Goal: Obtain resource: Download file/media

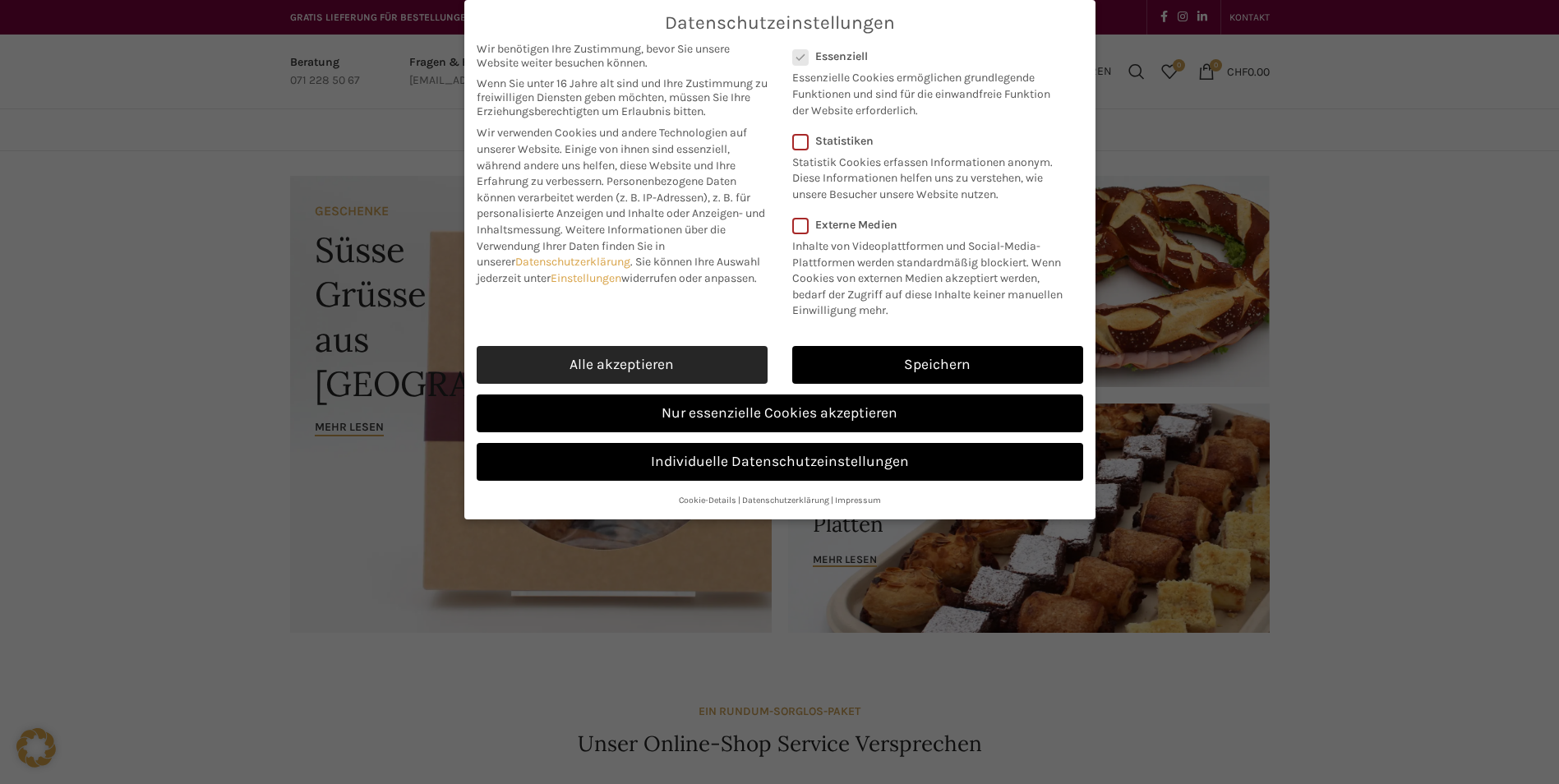
click at [730, 362] on link "Alle akzeptieren" at bounding box center [622, 365] width 291 height 38
checkbox input "true"
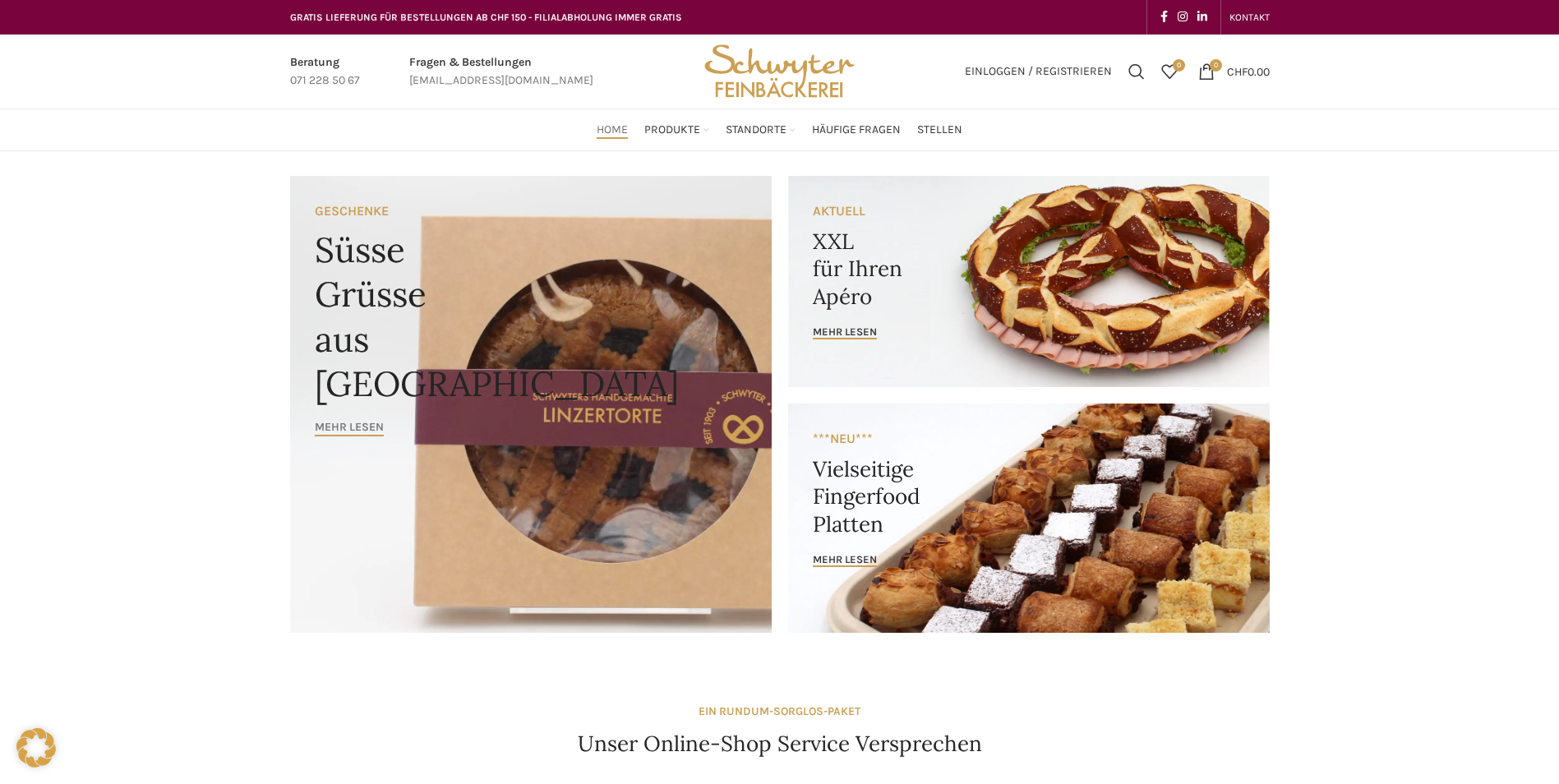
click at [330, 421] on span "Mehr lesen" at bounding box center [350, 427] width 69 height 14
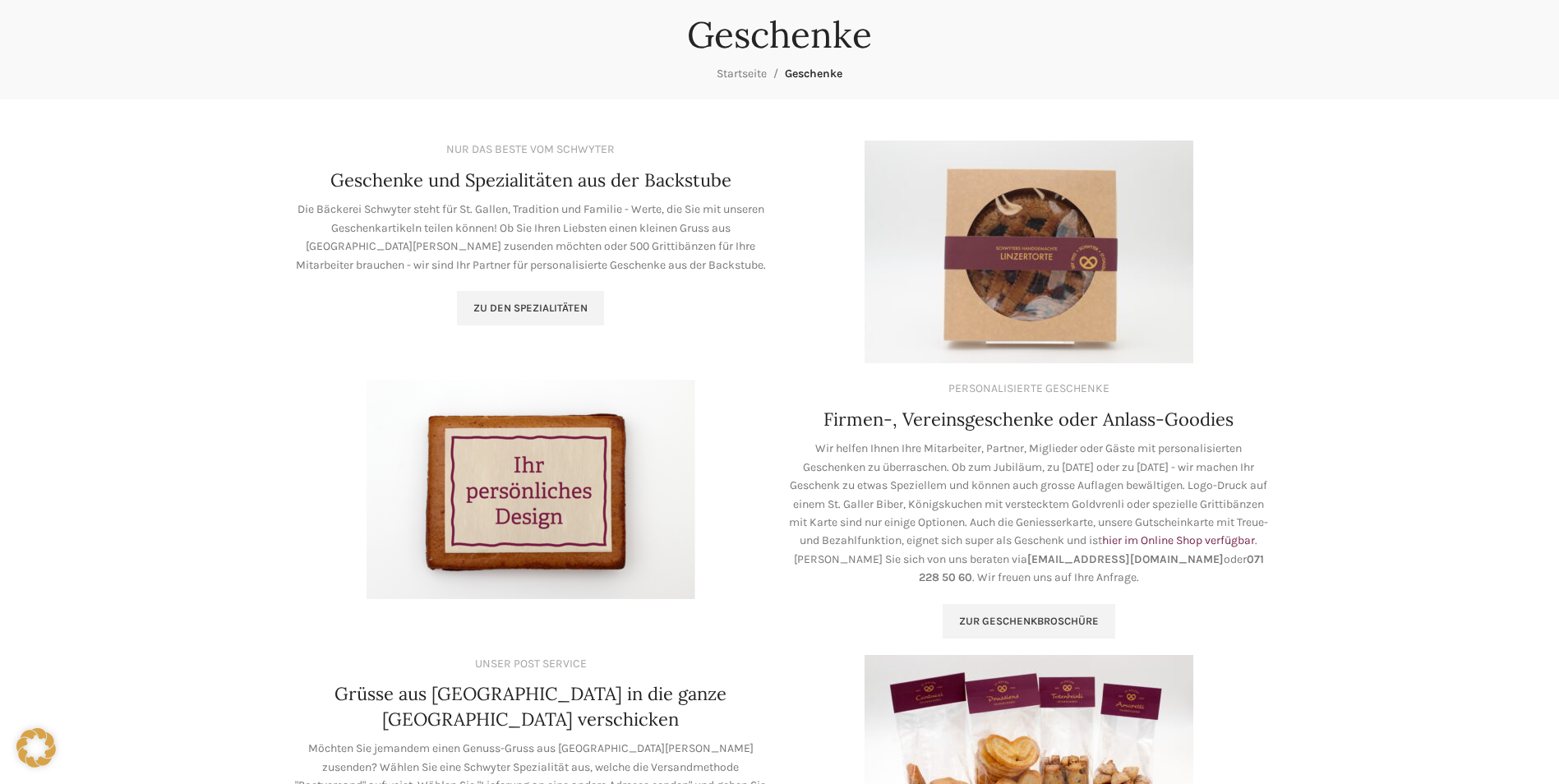
scroll to position [165, 0]
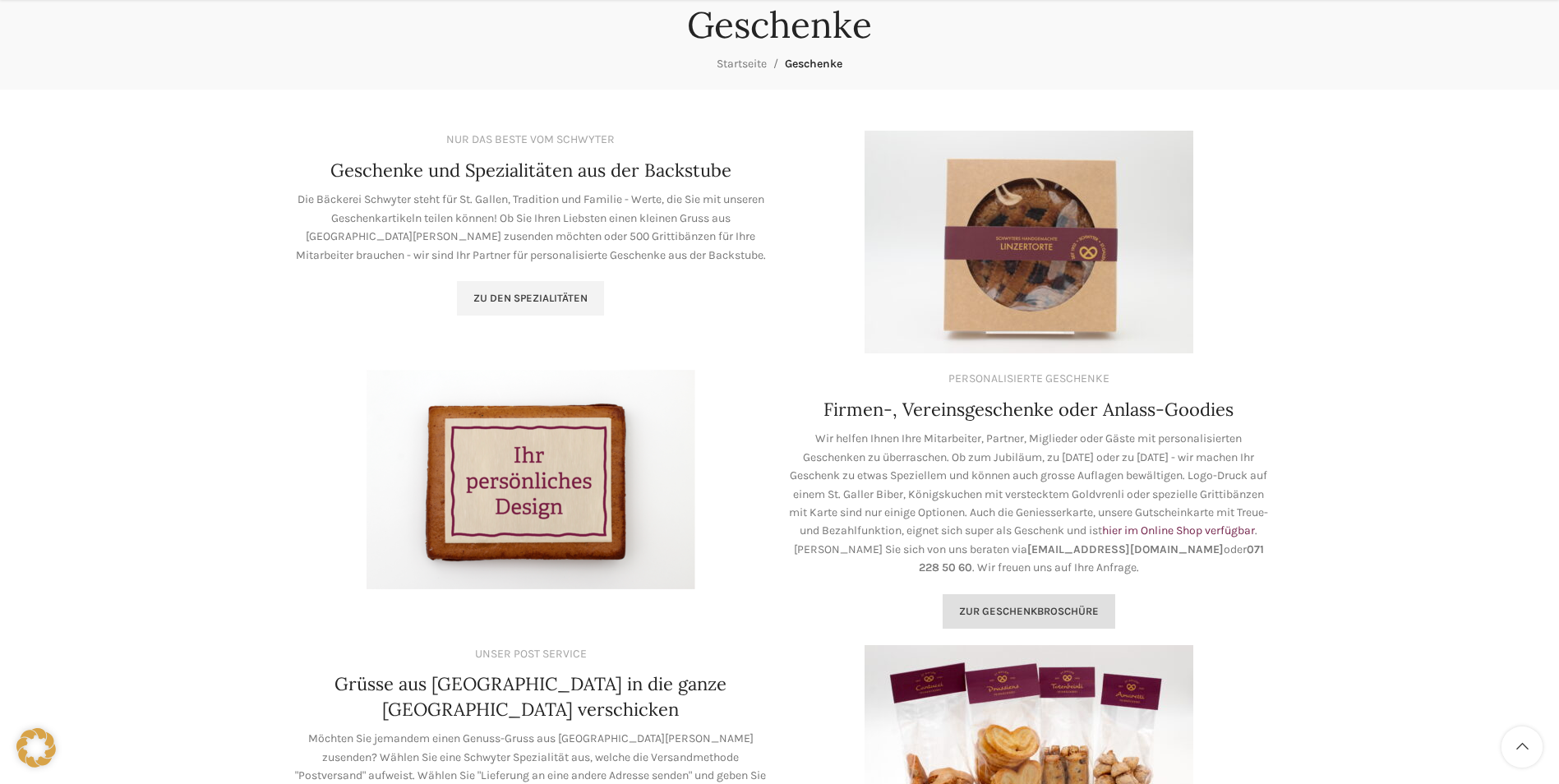
click at [1024, 611] on span "Zur geschenkbroschüre" at bounding box center [1028, 612] width 139 height 14
